Goal: Check status: Check status

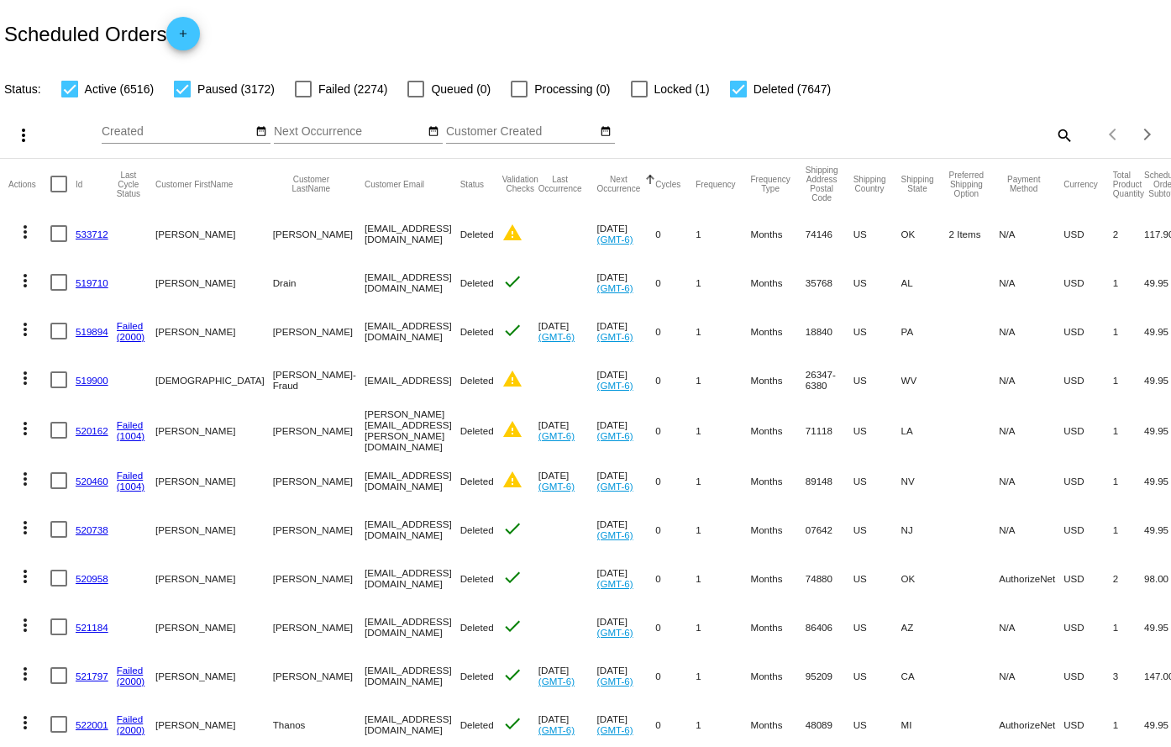
click at [1053, 136] on mat-icon "search" at bounding box center [1063, 135] width 20 height 26
click at [870, 132] on input "Search" at bounding box center [927, 131] width 291 height 13
paste input "964627"
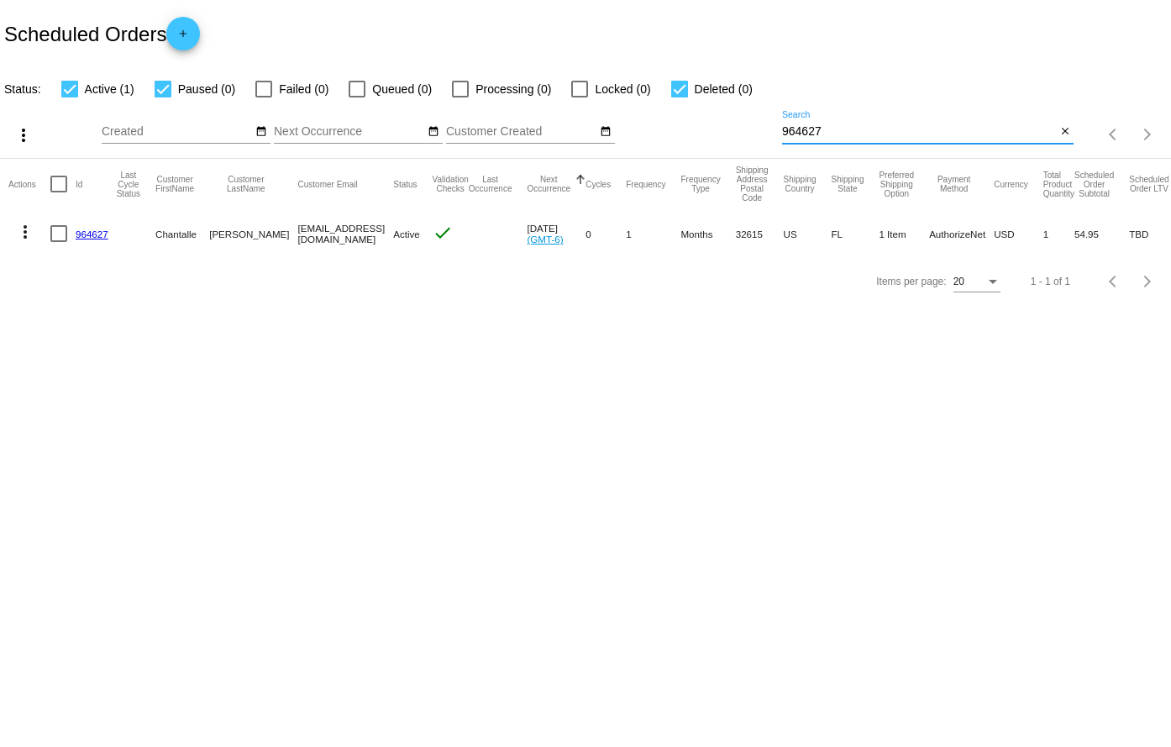
type input "964627"
click at [93, 233] on link "964627" at bounding box center [92, 233] width 33 height 11
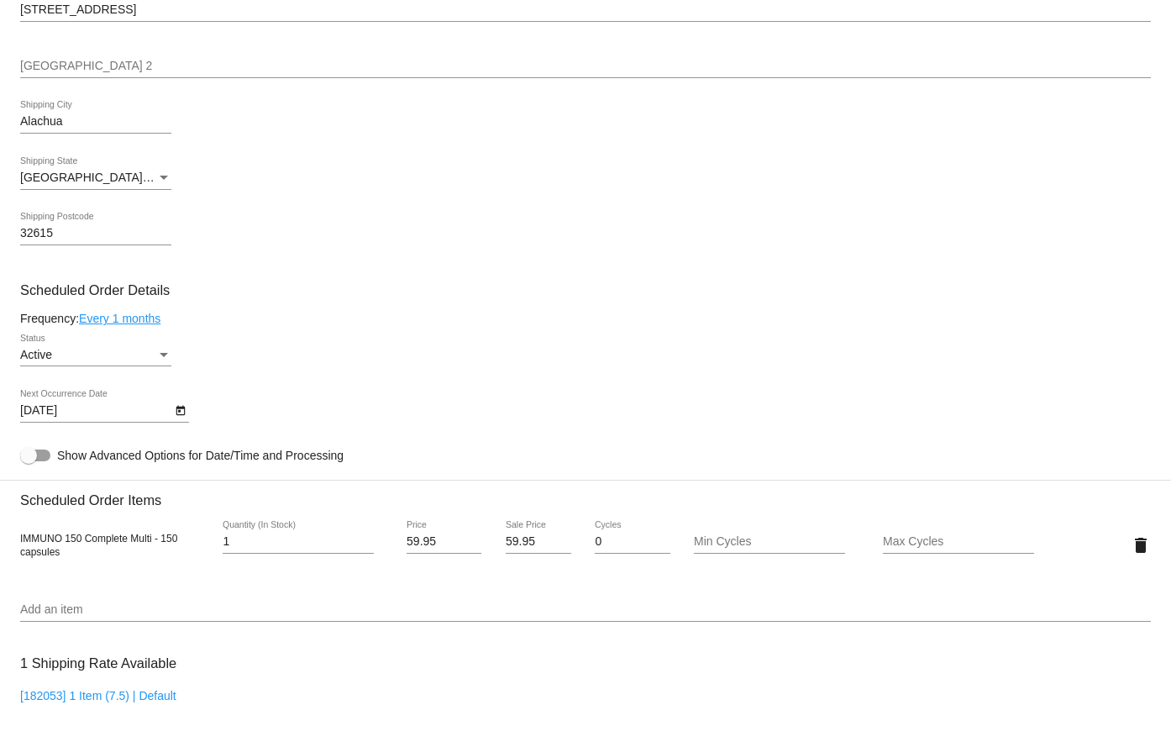
scroll to position [588, 0]
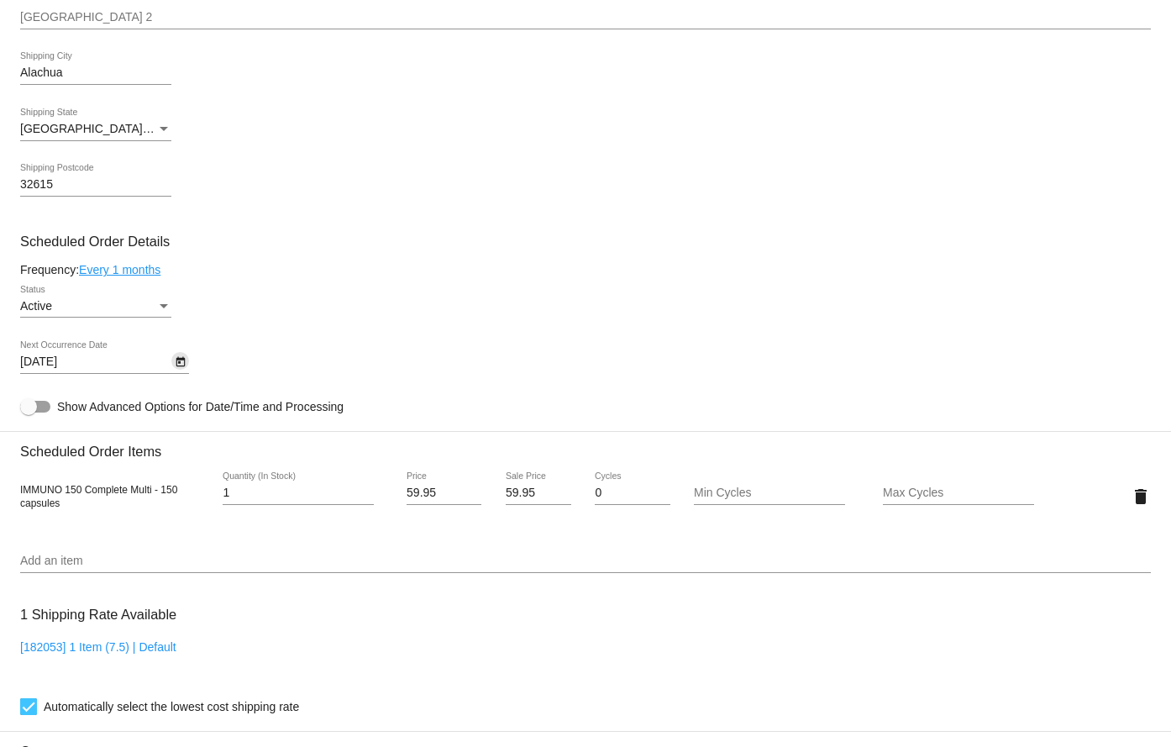
click at [177, 358] on icon "Open calendar" at bounding box center [180, 362] width 9 height 10
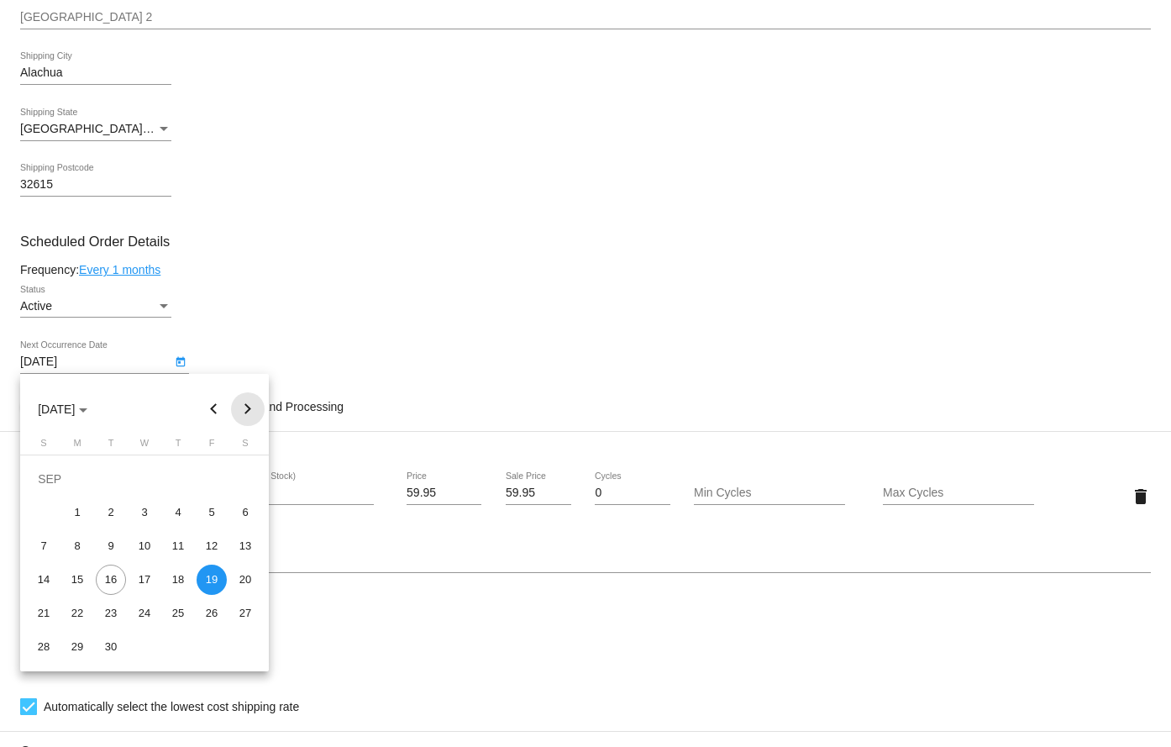
click at [243, 408] on button "Next month" at bounding box center [248, 409] width 34 height 34
click at [244, 409] on button "Next month" at bounding box center [248, 409] width 34 height 34
click at [152, 583] on div "19" at bounding box center [144, 580] width 30 height 30
type input "[DATE]"
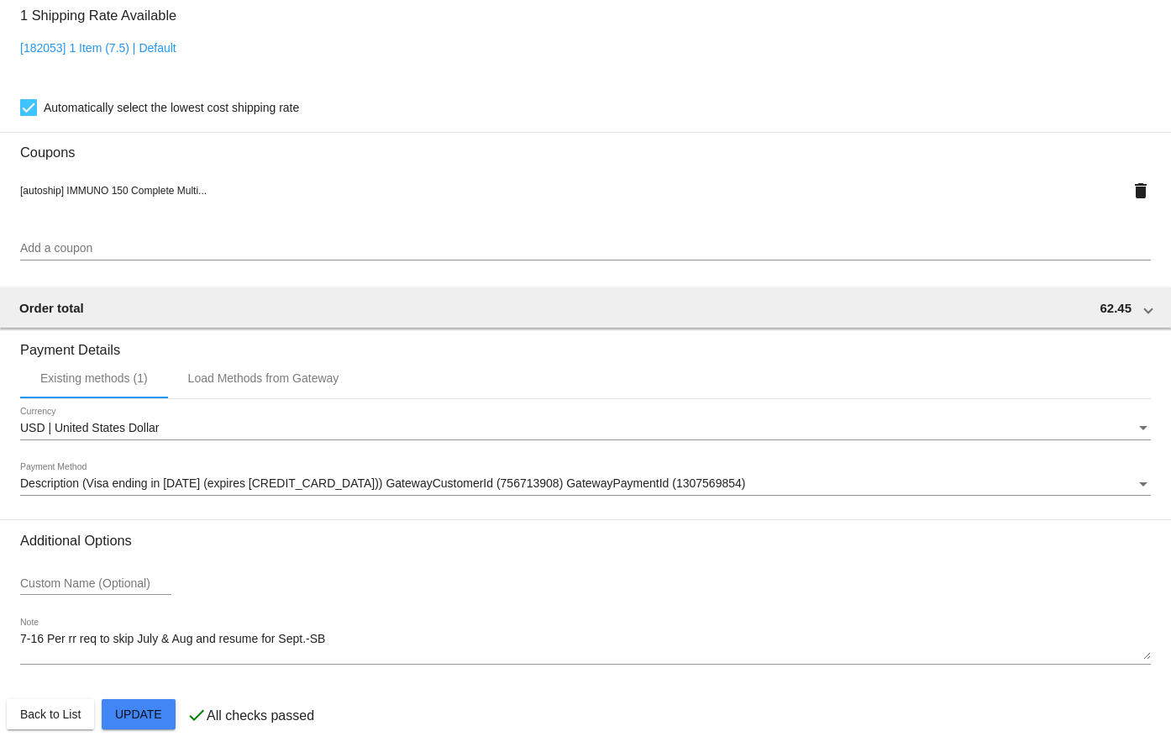
scroll to position [1196, 0]
